Goal: Task Accomplishment & Management: Manage account settings

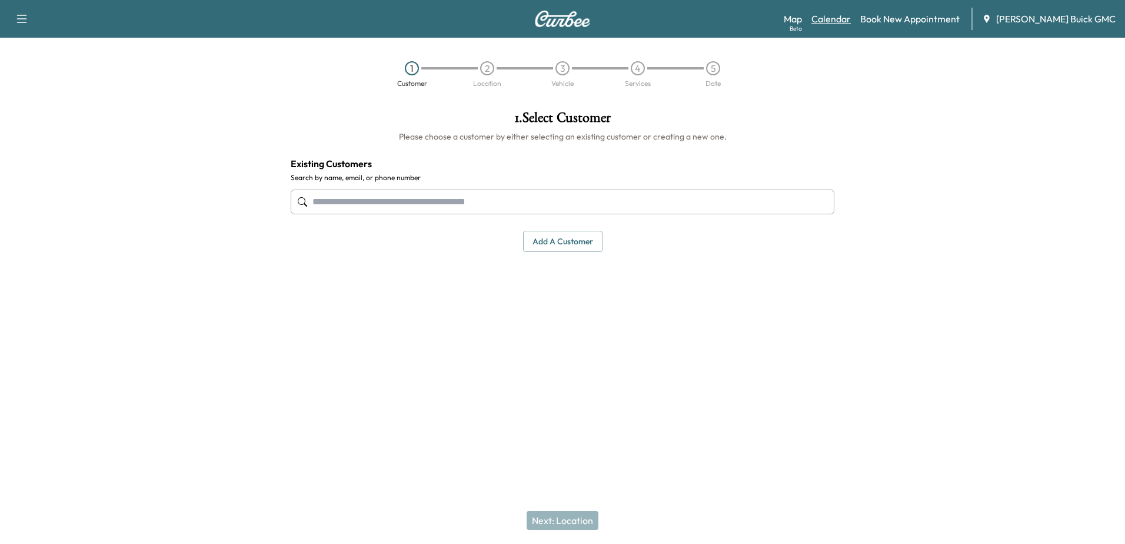
click at [849, 21] on link "Calendar" at bounding box center [830, 19] width 39 height 14
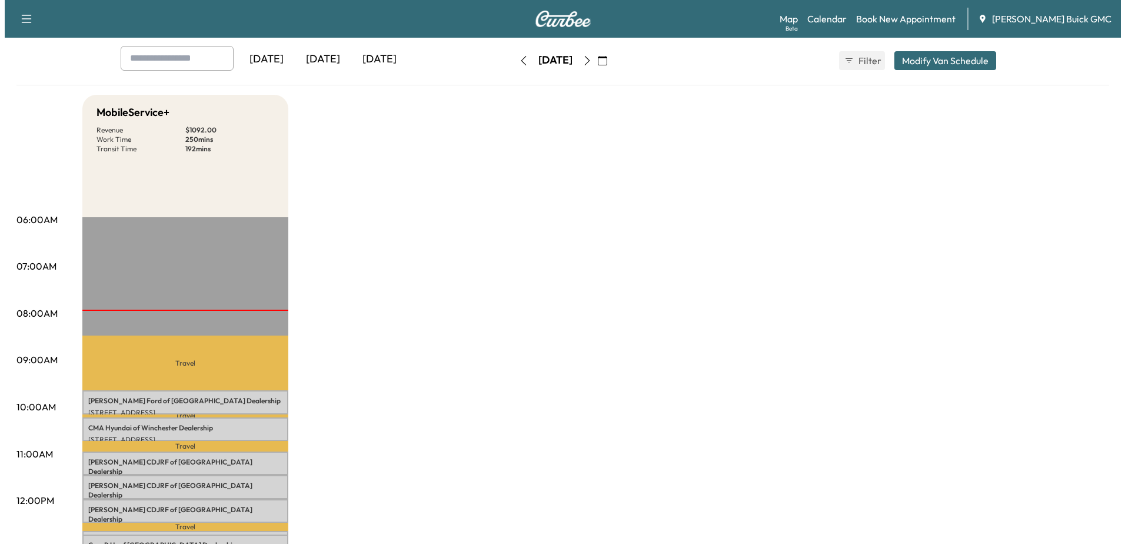
scroll to position [294, 0]
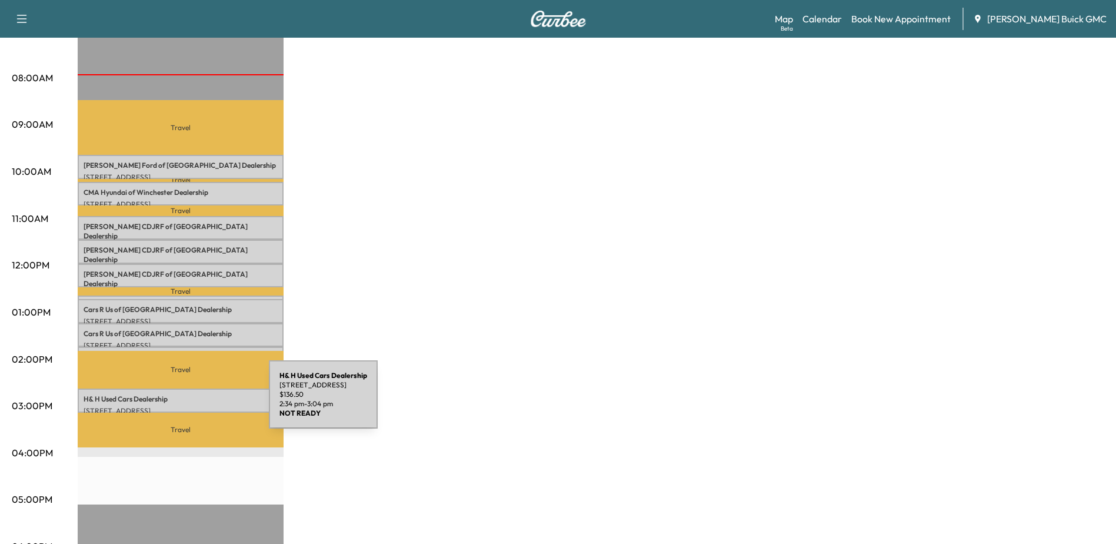
click at [181, 406] on p "[STREET_ADDRESS]" at bounding box center [181, 410] width 194 height 9
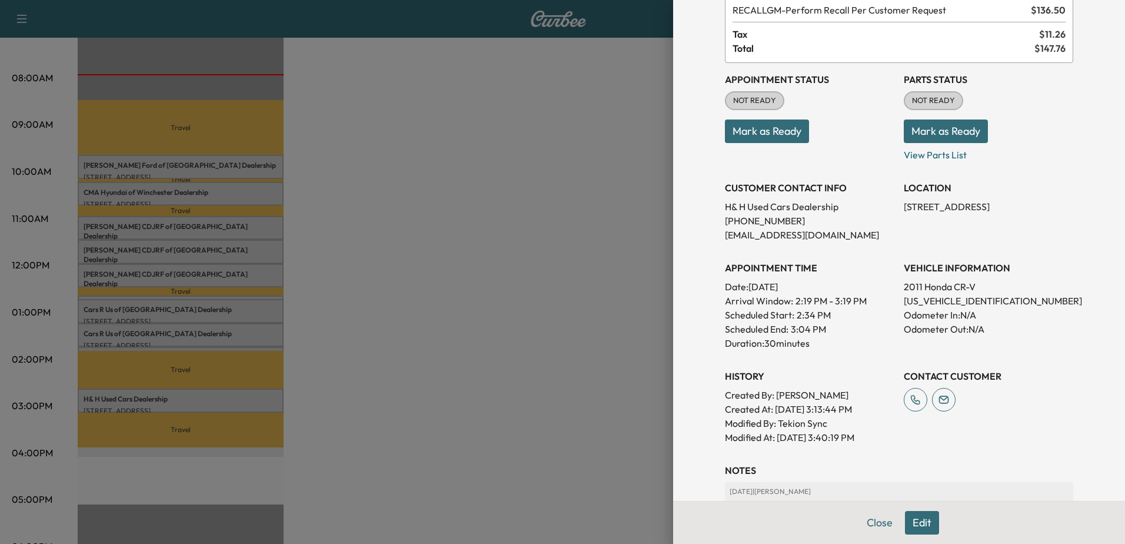
scroll to position [235, 0]
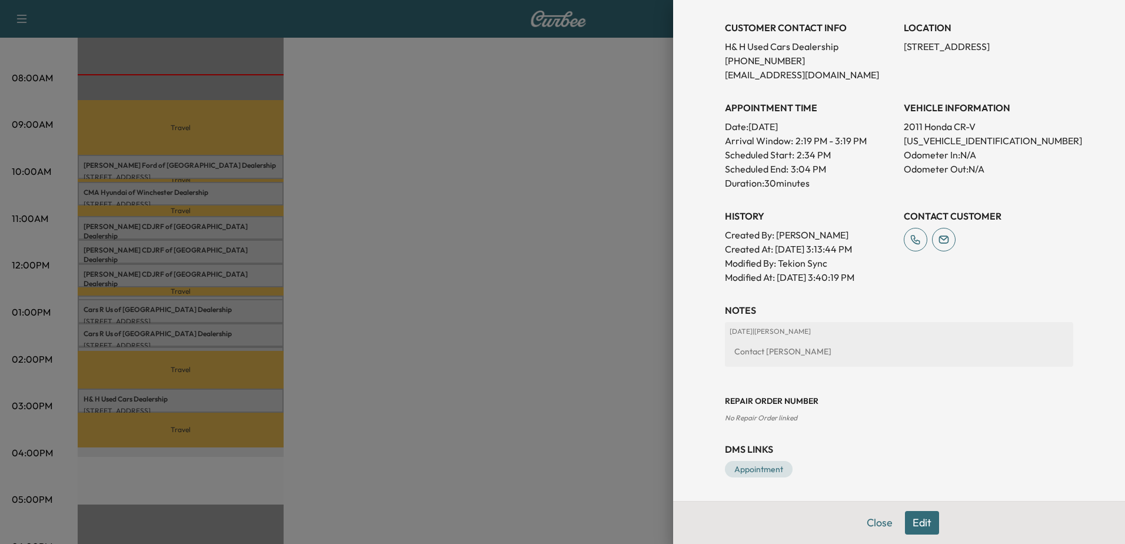
click at [909, 510] on div "Close Edit" at bounding box center [899, 522] width 452 height 43
click at [921, 524] on button "Edit" at bounding box center [922, 523] width 34 height 24
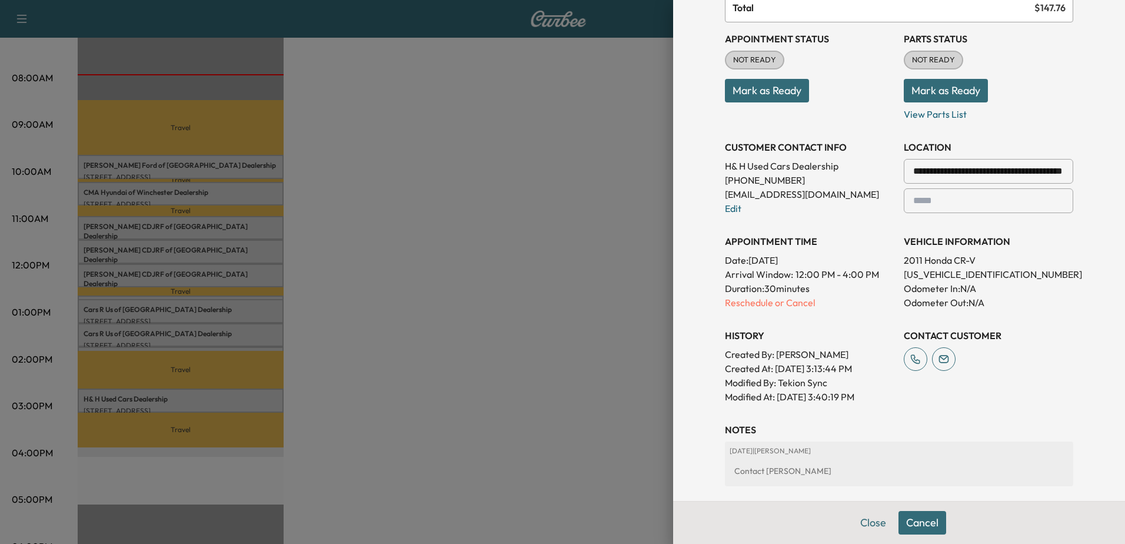
scroll to position [25, 0]
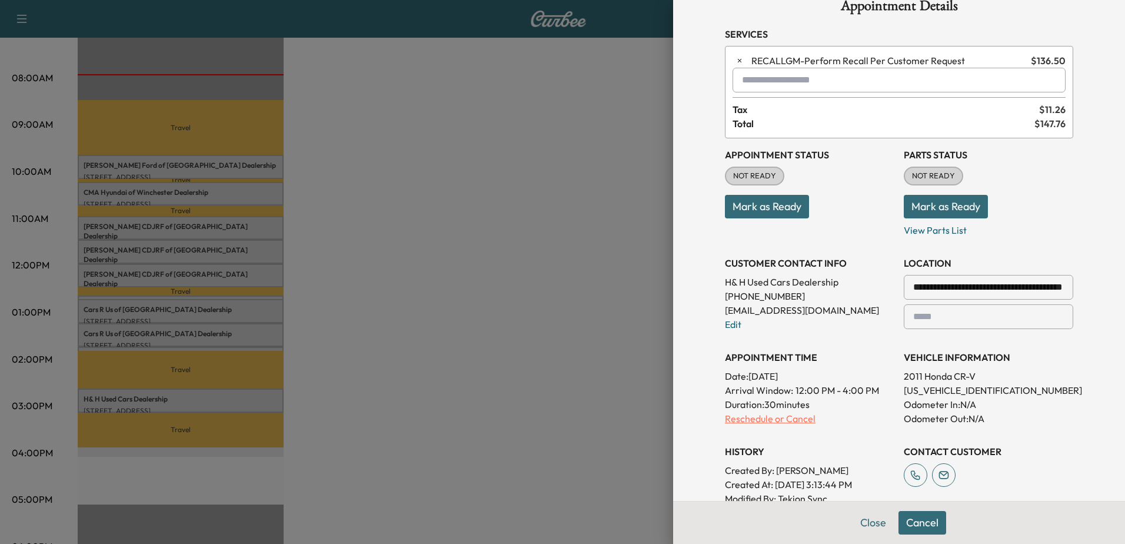
click at [770, 418] on p "Reschedule or Cancel" at bounding box center [809, 418] width 169 height 14
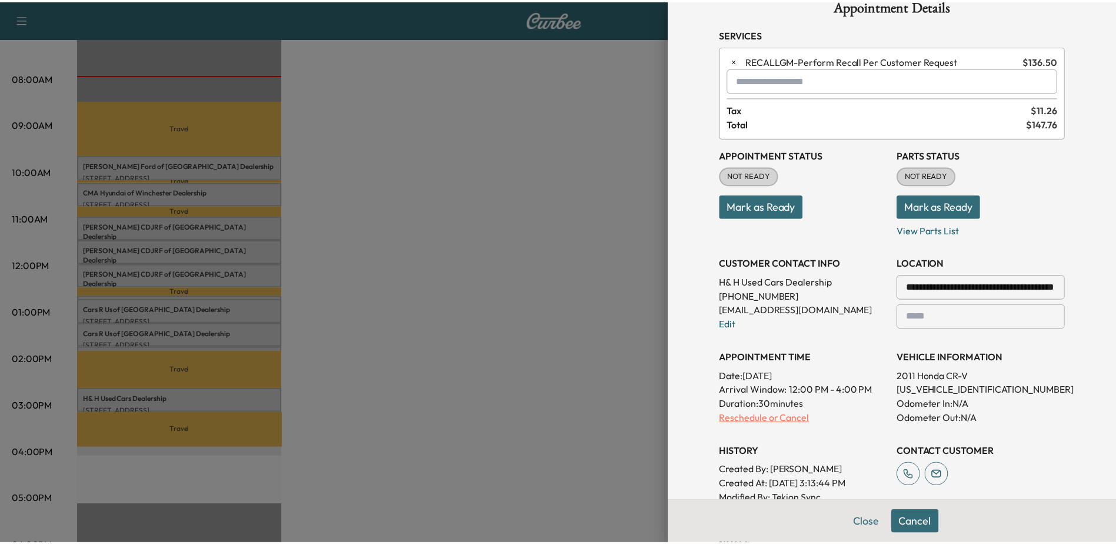
scroll to position [0, 0]
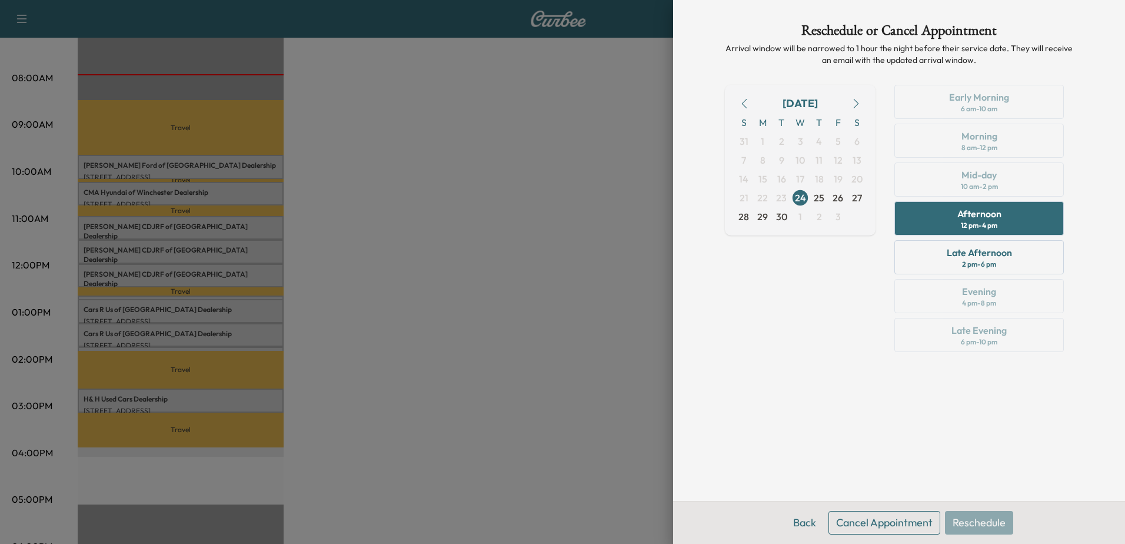
click at [883, 524] on button "Cancel Appointment" at bounding box center [884, 523] width 112 height 24
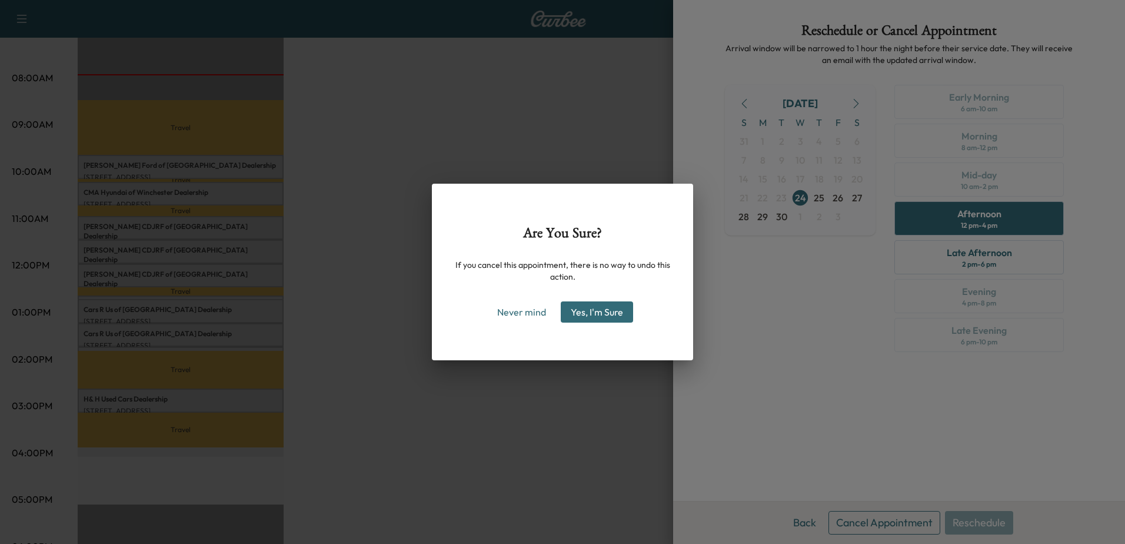
click at [604, 310] on button "Yes, I'm Sure" at bounding box center [597, 311] width 72 height 21
